Goal: Answer question/provide support

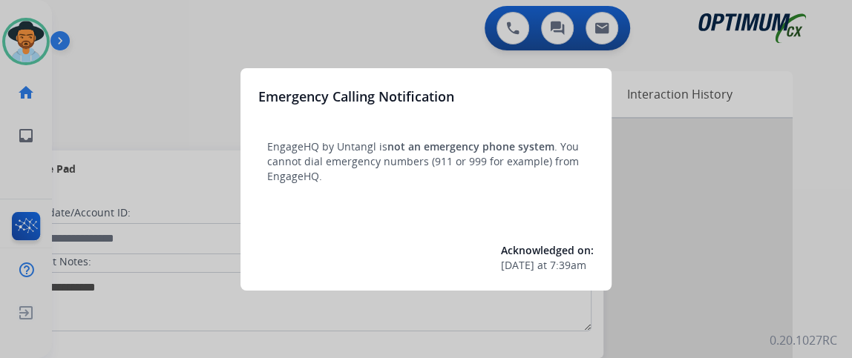
click at [202, 50] on div at bounding box center [426, 179] width 852 height 358
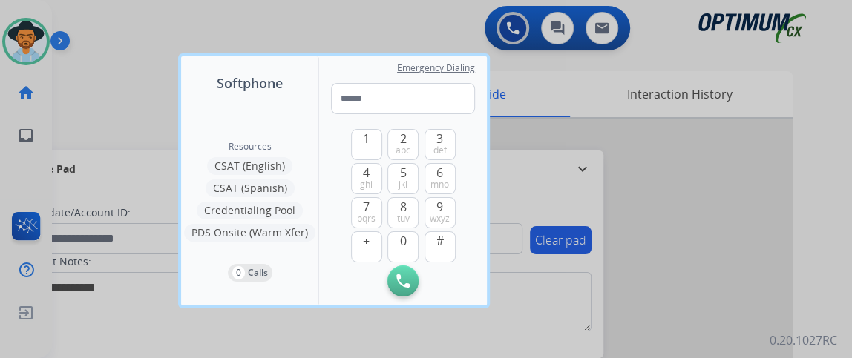
click at [329, 17] on div at bounding box center [426, 179] width 852 height 358
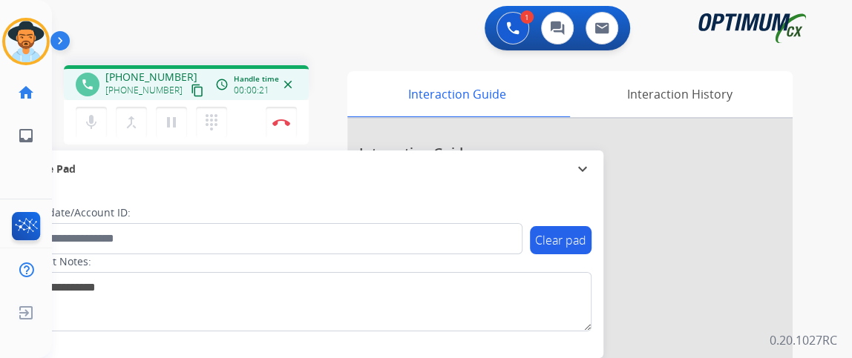
click at [191, 92] on mat-icon "content_copy" at bounding box center [197, 90] width 13 height 13
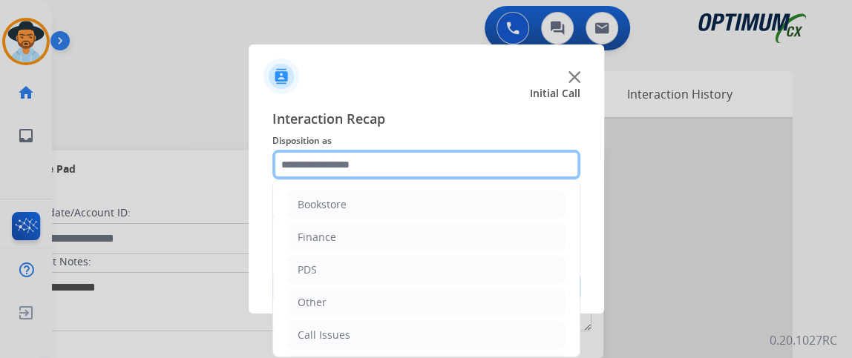
click at [446, 167] on input "text" at bounding box center [426, 165] width 308 height 30
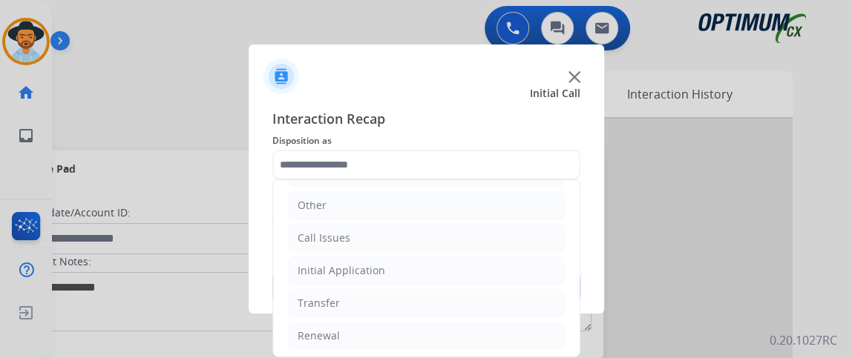
click at [491, 251] on ul "Bookstore Finance PDS Other Call Issues Initial Application Transfer Renewal" at bounding box center [426, 221] width 306 height 277
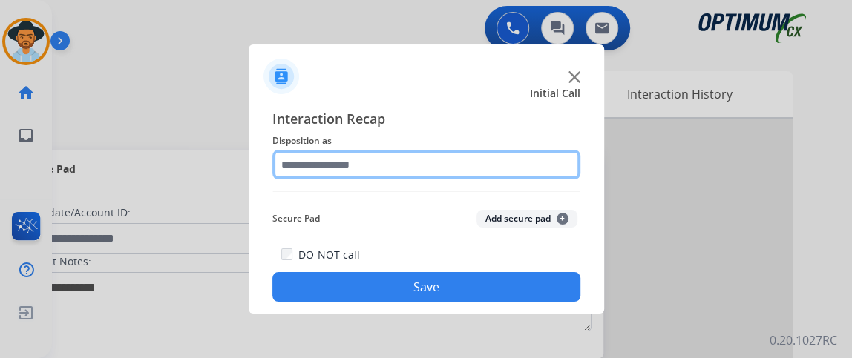
click at [501, 173] on input "text" at bounding box center [426, 165] width 308 height 30
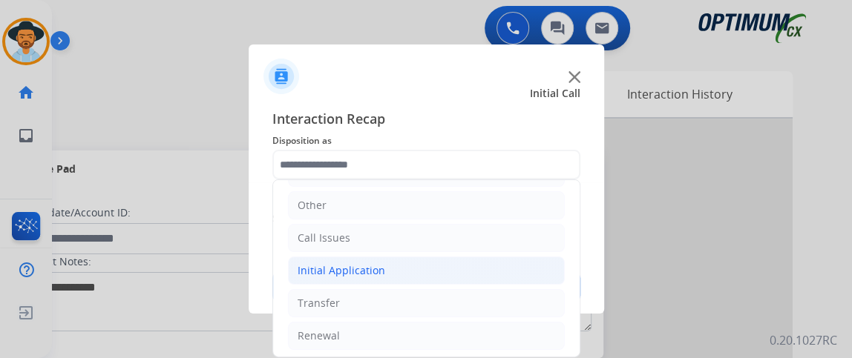
click at [476, 270] on li "Initial Application" at bounding box center [426, 271] width 277 height 28
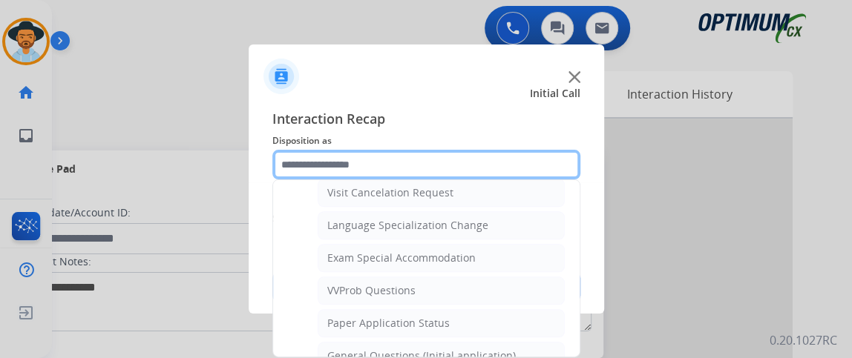
scroll to position [715, 0]
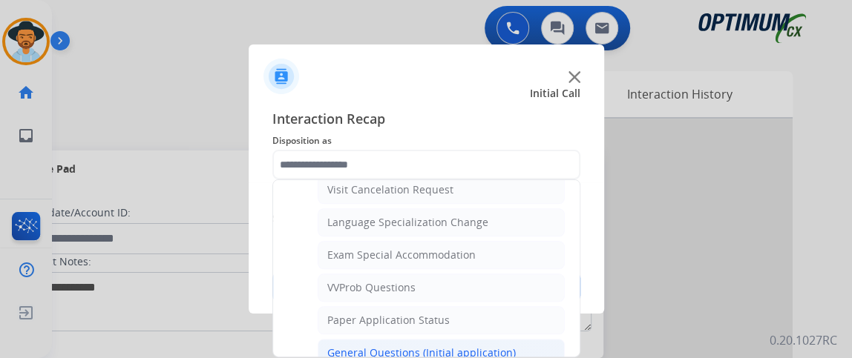
click at [533, 339] on li "General Questions (Initial application)" at bounding box center [441, 353] width 247 height 28
type input "**********"
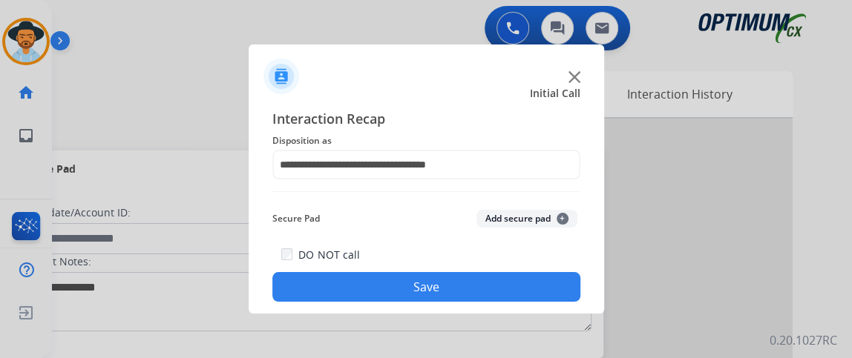
click at [500, 298] on button "Save" at bounding box center [426, 287] width 308 height 30
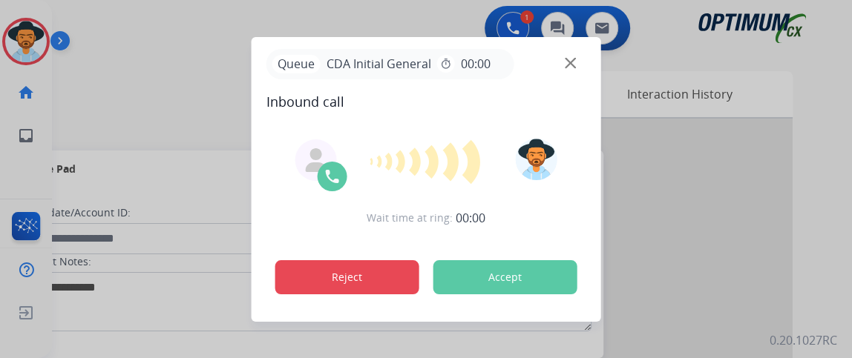
click at [385, 271] on button "Reject" at bounding box center [347, 277] width 144 height 34
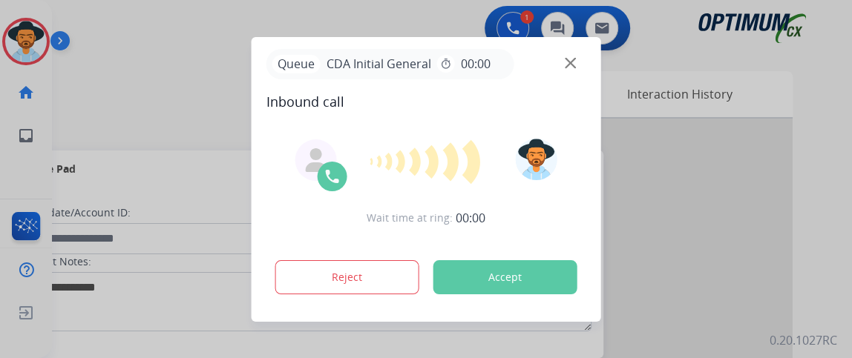
drag, startPoint x: 385, startPoint y: 271, endPoint x: 598, endPoint y: 33, distance: 319.4
click at [598, 33] on div "Queue CDA Initial General timer 00:00 Inbound call Wait time at ring: 00:00 Rej…" at bounding box center [426, 179] width 852 height 358
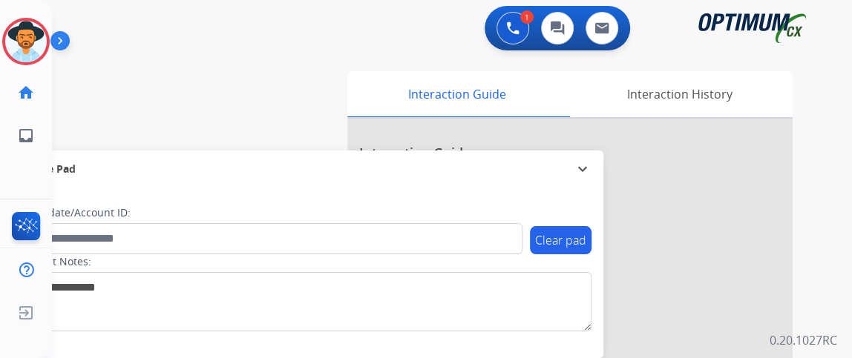
click at [571, 62] on div "swap_horiz Break voice bridge close_fullscreen Connect 3-Way Call merge_type Se…" at bounding box center [434, 362] width 764 height 619
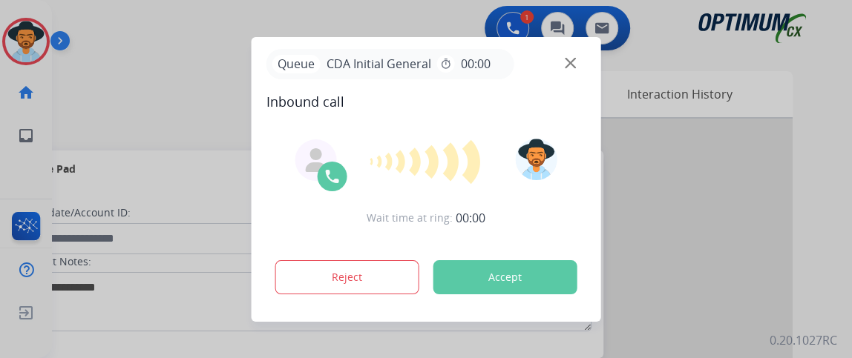
click at [565, 61] on img at bounding box center [570, 62] width 11 height 11
click at [570, 63] on img at bounding box center [570, 62] width 11 height 11
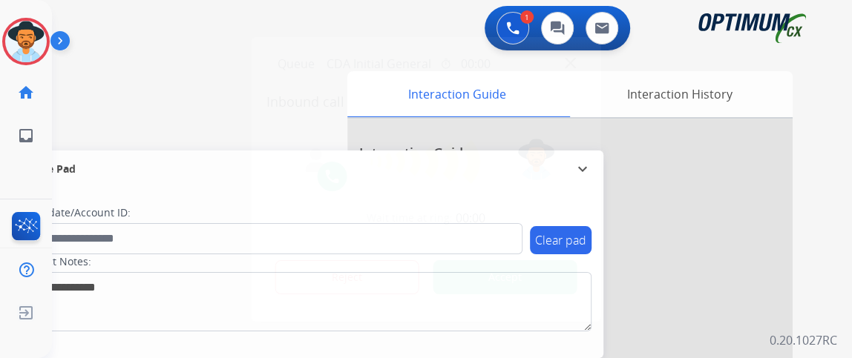
click at [539, 277] on button "Accept" at bounding box center [505, 277] width 144 height 34
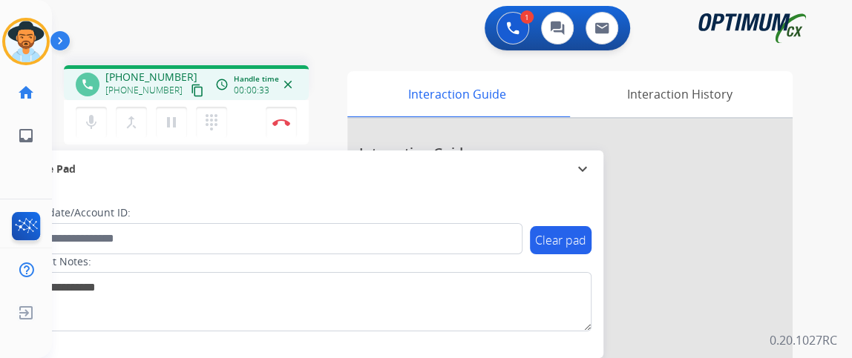
click at [191, 88] on mat-icon "content_copy" at bounding box center [197, 90] width 13 height 13
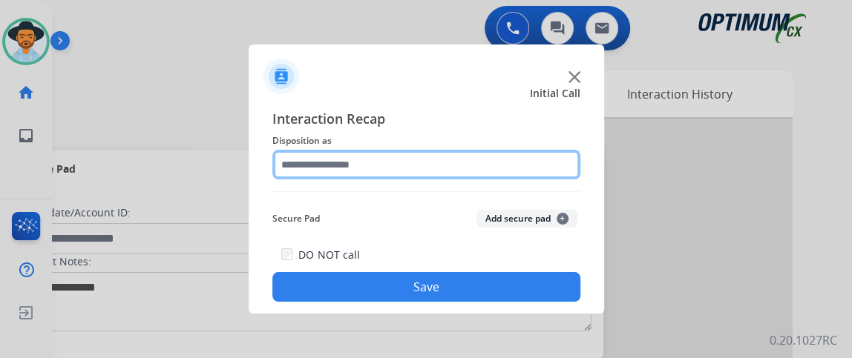
click at [429, 172] on input "text" at bounding box center [426, 165] width 308 height 30
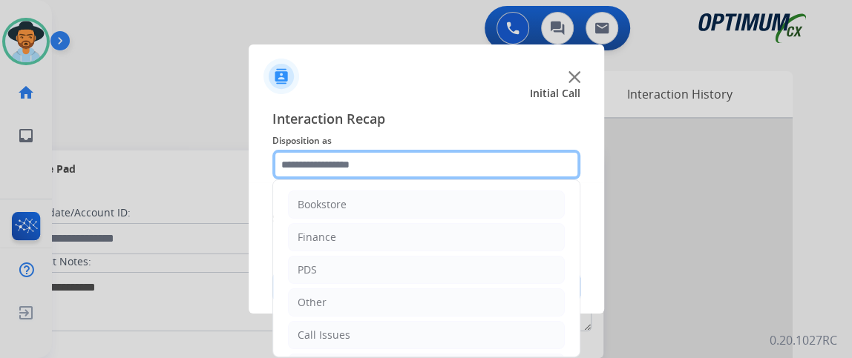
scroll to position [97, 0]
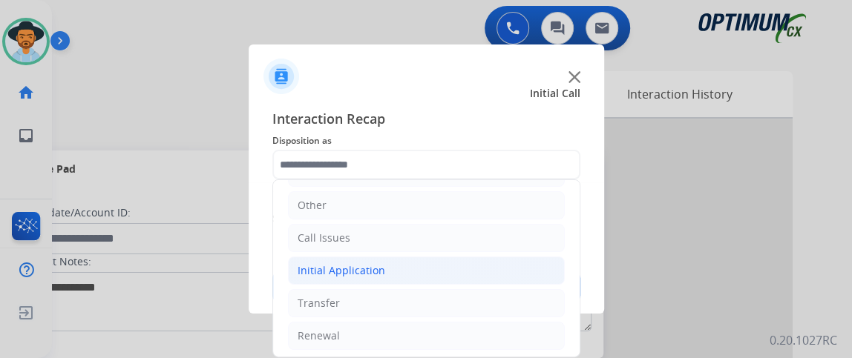
click at [457, 271] on li "Initial Application" at bounding box center [426, 271] width 277 height 28
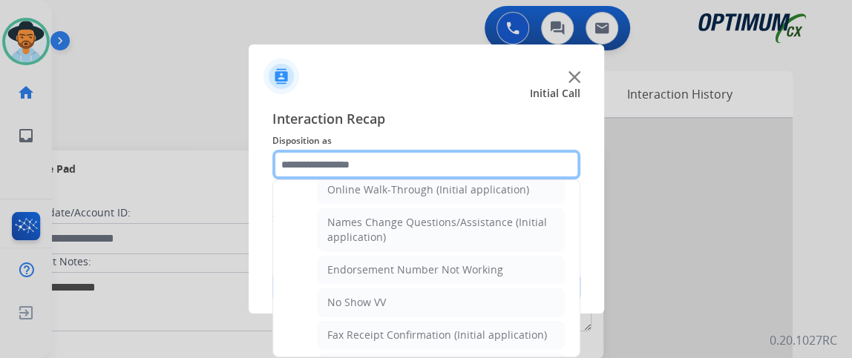
scroll to position [335, 0]
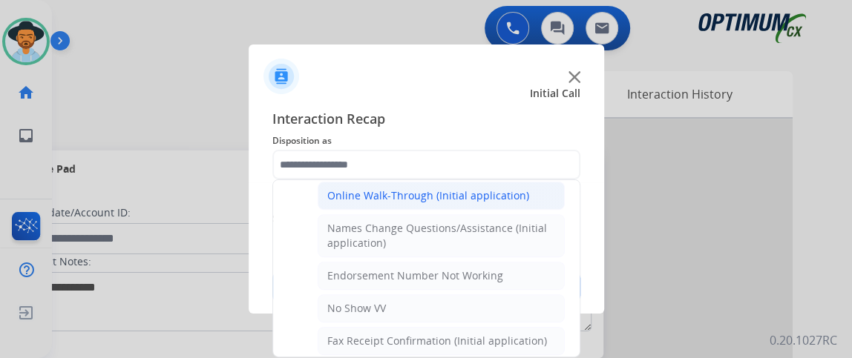
click at [516, 182] on li "Online Walk-Through (Initial application)" at bounding box center [441, 196] width 247 height 28
type input "**********"
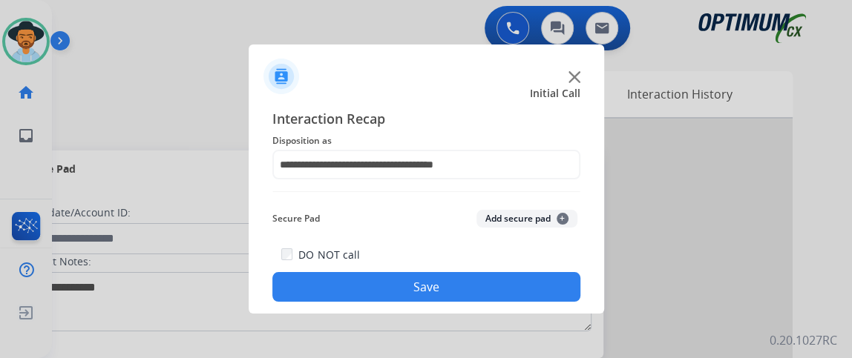
click at [487, 271] on div "DO NOT call Save" at bounding box center [426, 274] width 308 height 56
click at [487, 283] on button "Save" at bounding box center [426, 287] width 308 height 30
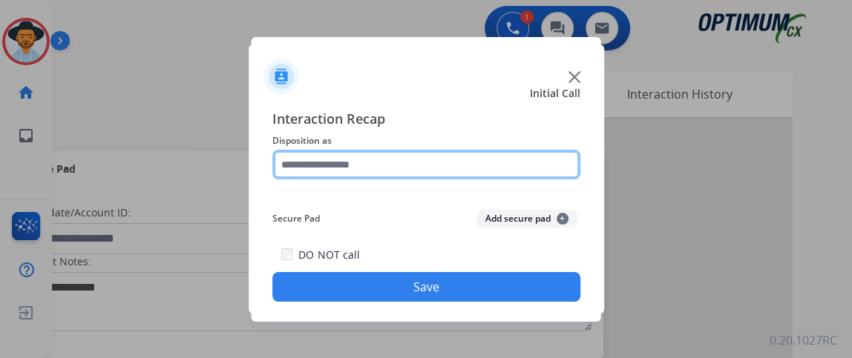
click at [356, 167] on input "text" at bounding box center [426, 165] width 308 height 30
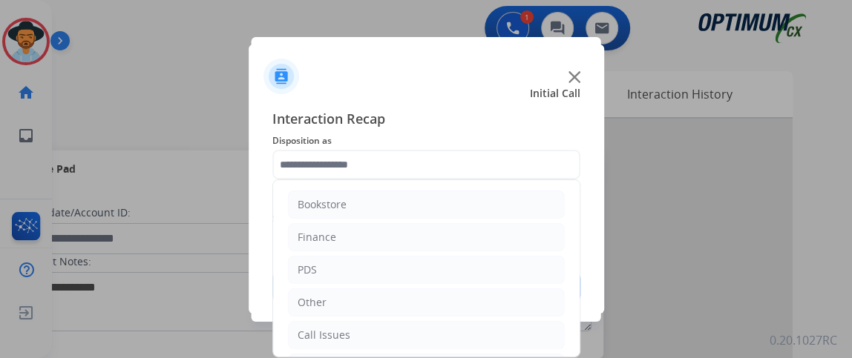
click at [564, 242] on ul "Bookstore Finance PDS Other Call Issues Initial Application Transfer Renewal" at bounding box center [426, 318] width 306 height 277
click at [515, 243] on li "Finance" at bounding box center [426, 237] width 277 height 28
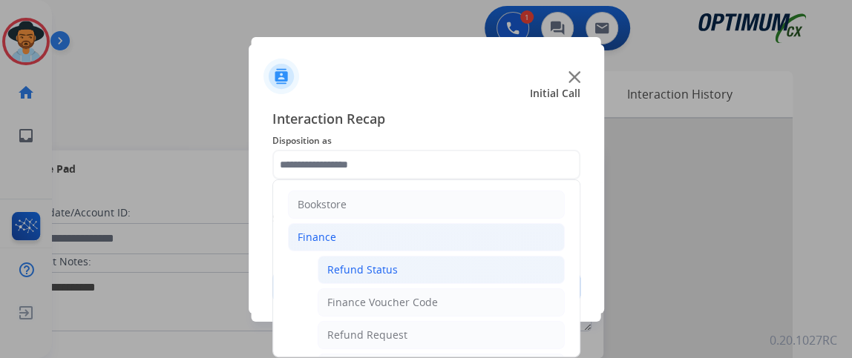
click at [502, 258] on li "Refund Status" at bounding box center [441, 270] width 247 height 28
type input "**********"
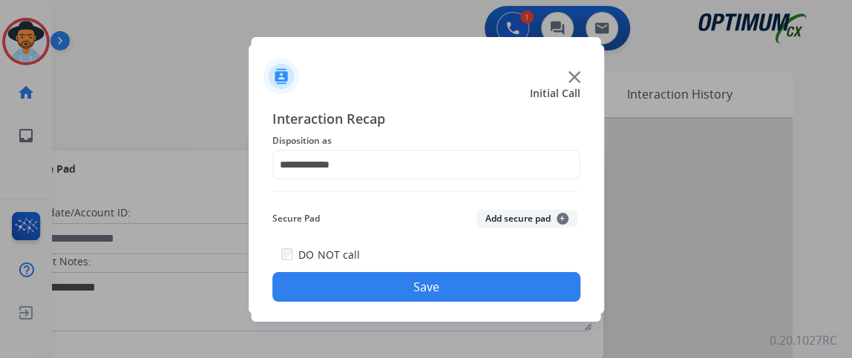
click at [490, 279] on button "Save" at bounding box center [426, 287] width 308 height 30
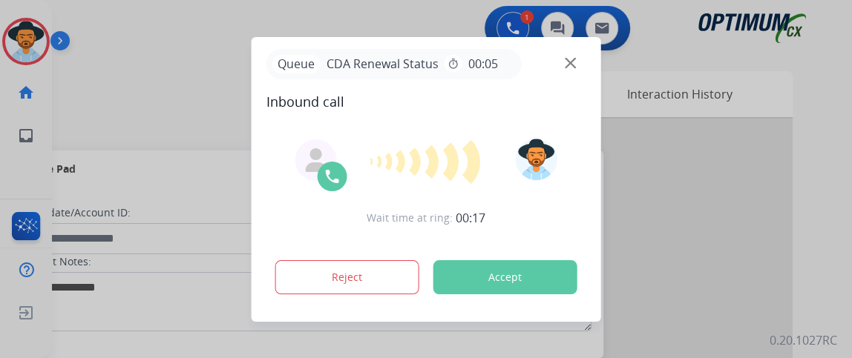
click at [490, 279] on button "Accept" at bounding box center [505, 277] width 144 height 34
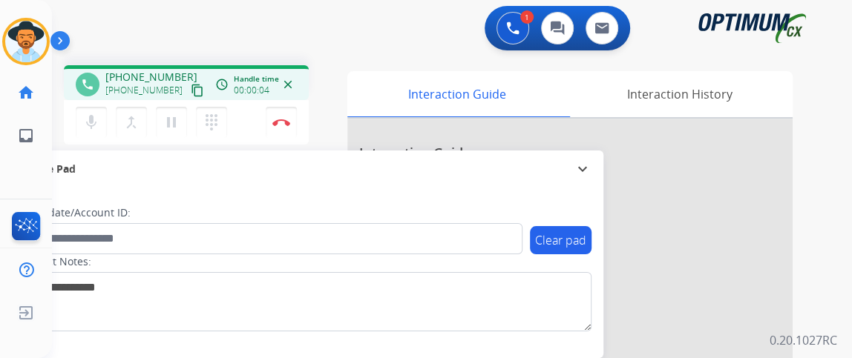
click at [191, 90] on mat-icon "content_copy" at bounding box center [197, 90] width 13 height 13
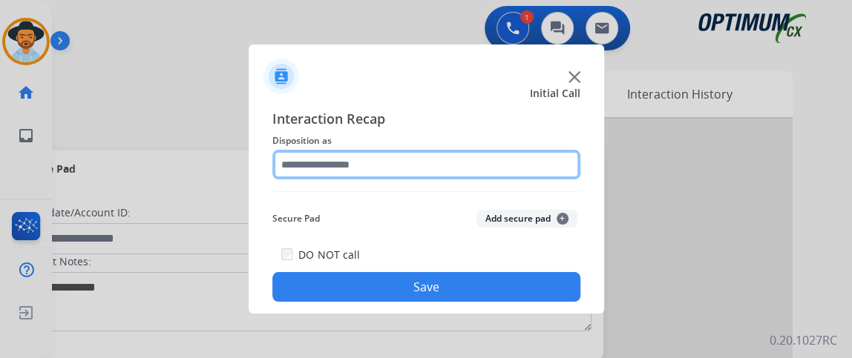
click at [483, 157] on input "text" at bounding box center [426, 165] width 308 height 30
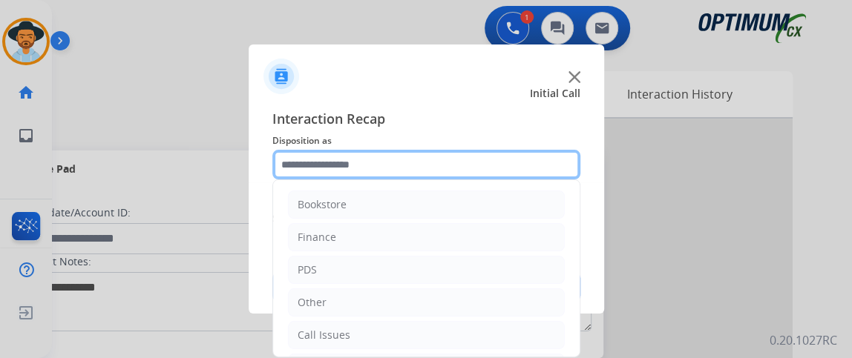
scroll to position [97, 0]
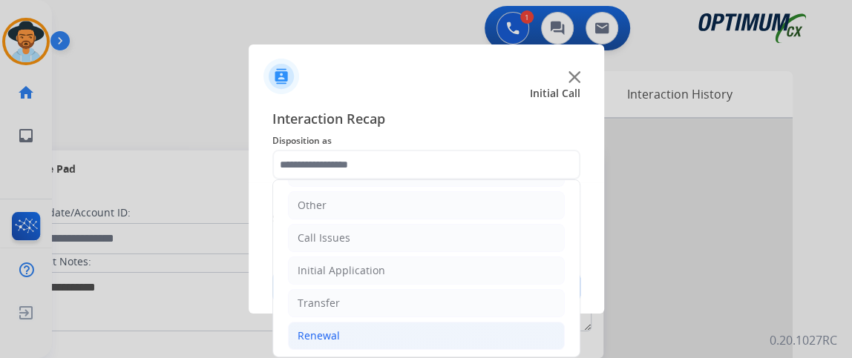
click at [487, 333] on li "Renewal" at bounding box center [426, 336] width 277 height 28
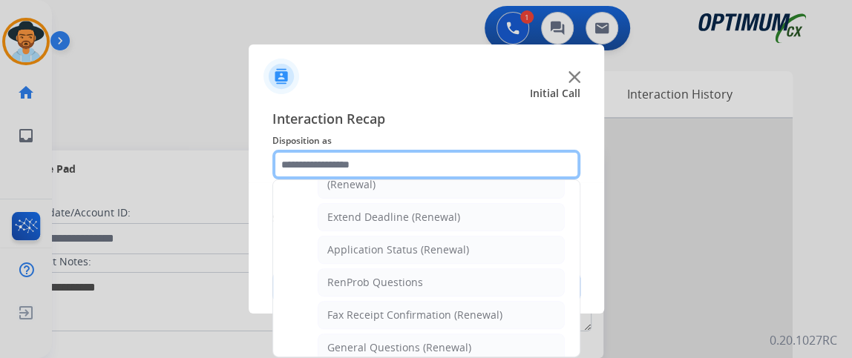
scroll to position [297, 0]
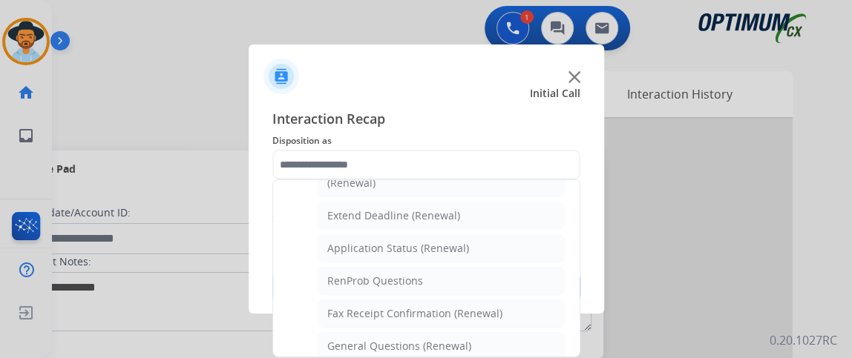
click at [509, 223] on li "Extend Deadline (Renewal)" at bounding box center [441, 216] width 247 height 28
click at [508, 223] on button "Add secure pad +" at bounding box center [526, 219] width 101 height 18
type input "**********"
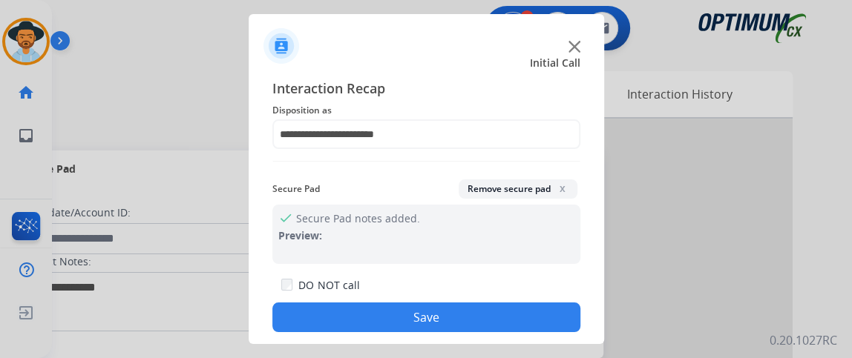
click at [467, 152] on div "**********" at bounding box center [426, 205] width 308 height 254
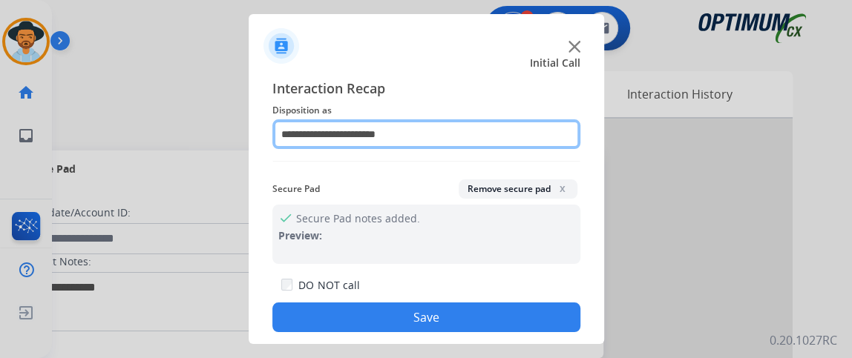
click at [456, 145] on input "**********" at bounding box center [426, 134] width 308 height 30
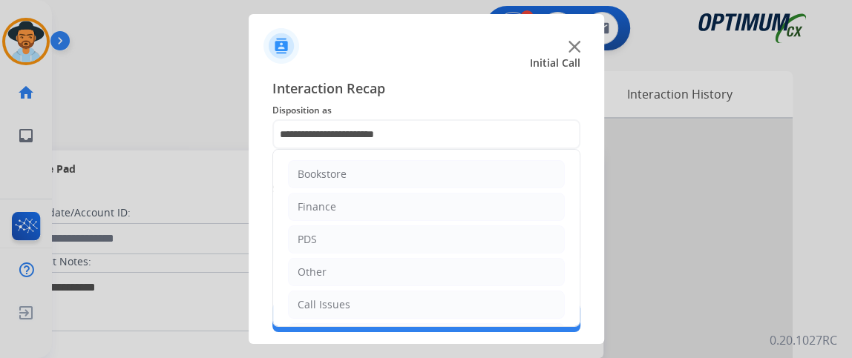
click at [588, 315] on div "**********" at bounding box center [426, 205] width 355 height 278
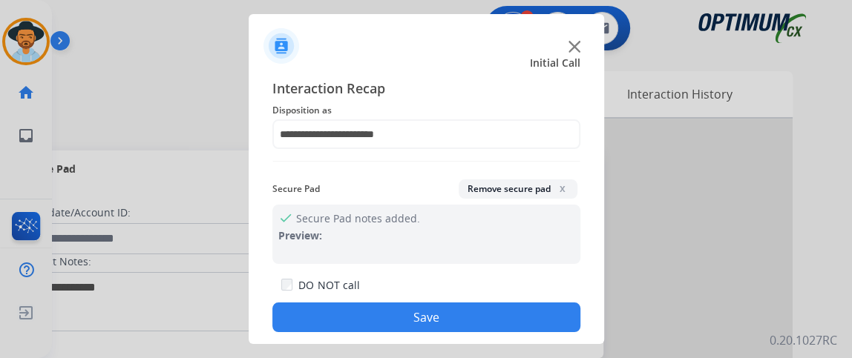
click at [556, 318] on button "Save" at bounding box center [426, 318] width 308 height 30
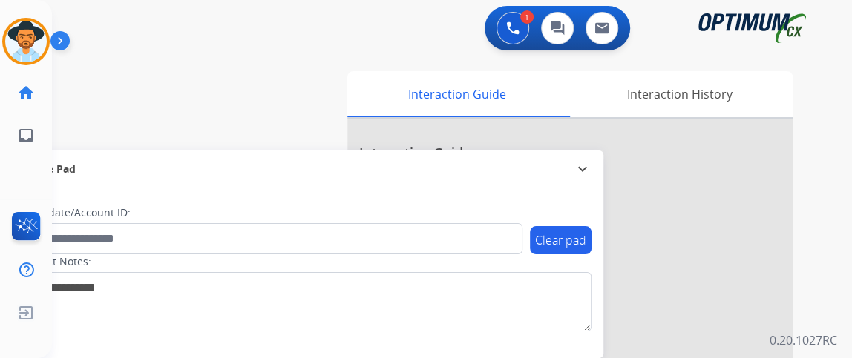
click at [0, 45] on div "Gilce AfterCallWork Edit Avatar Agent: [PERSON_NAME] Profile: NH_Bilingual" at bounding box center [26, 41] width 52 height 47
click at [0, 48] on div "Gilce AfterCallWork Edit Avatar Agent: [PERSON_NAME] Profile: NH_Bilingual" at bounding box center [26, 41] width 52 height 47
